Goal: Obtain resource: Obtain resource

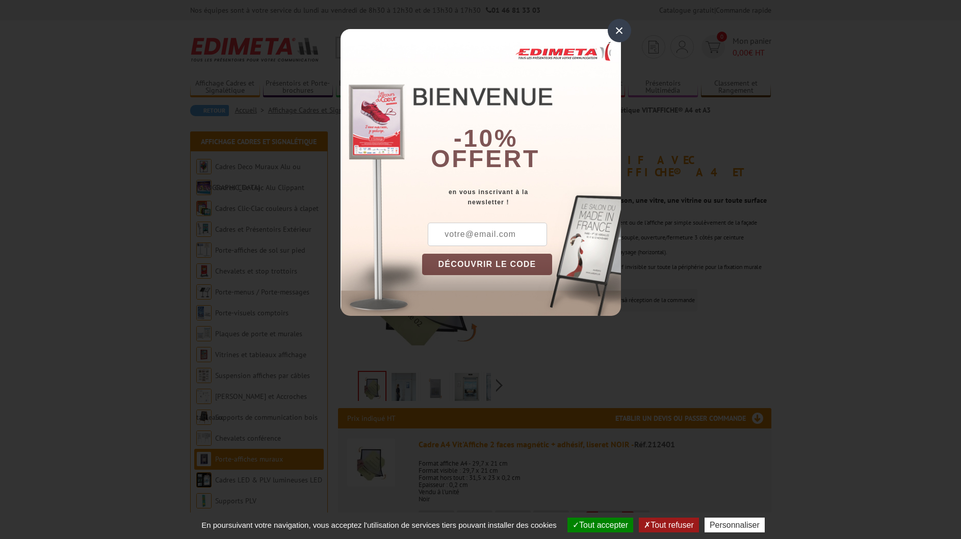
click at [625, 22] on div "×" at bounding box center [618, 30] width 23 height 23
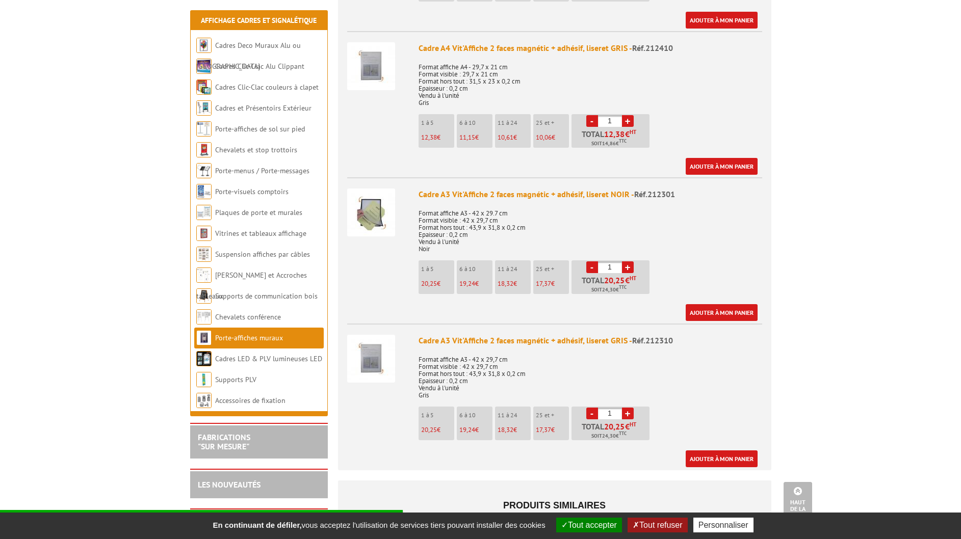
scroll to position [849, 0]
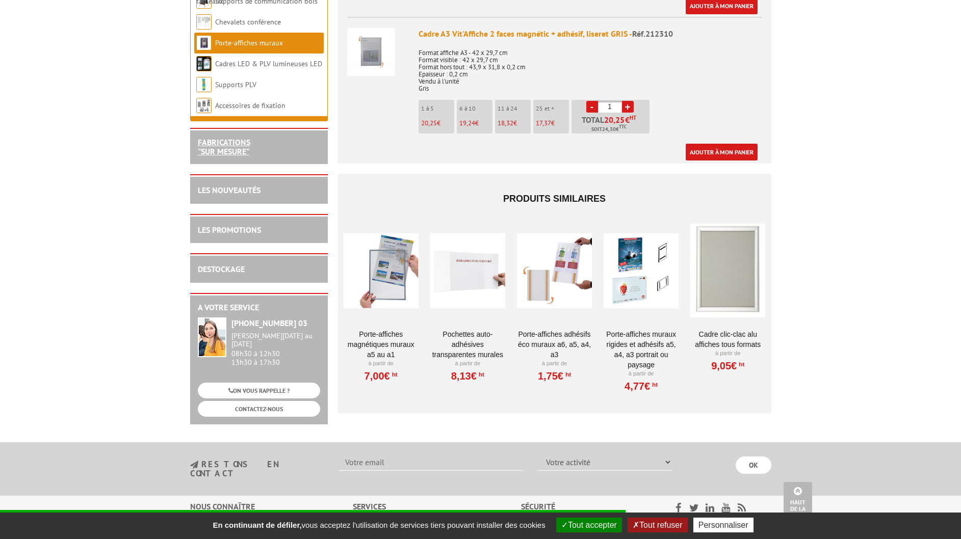
click at [201, 138] on link "FABRICATIONS "Sur Mesure"" at bounding box center [224, 146] width 52 height 19
